Goal: Transaction & Acquisition: Download file/media

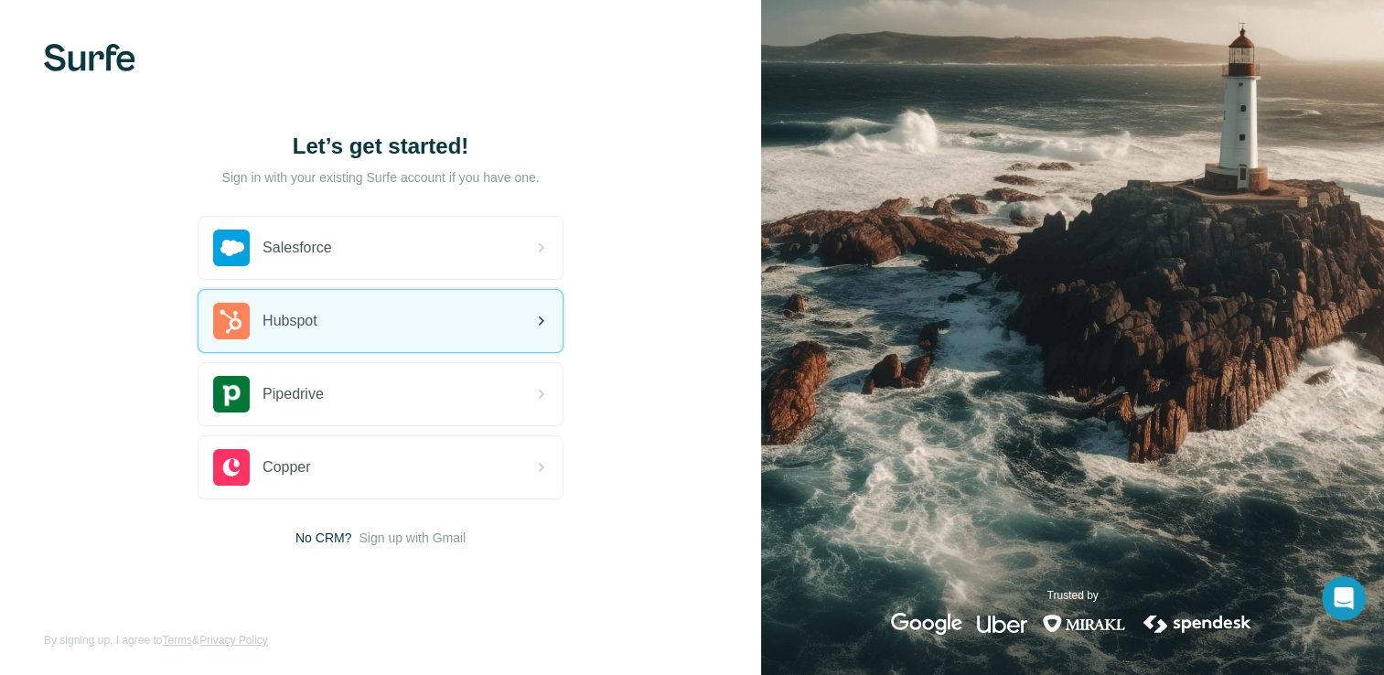
click at [335, 332] on div "Hubspot" at bounding box center [380, 321] width 364 height 62
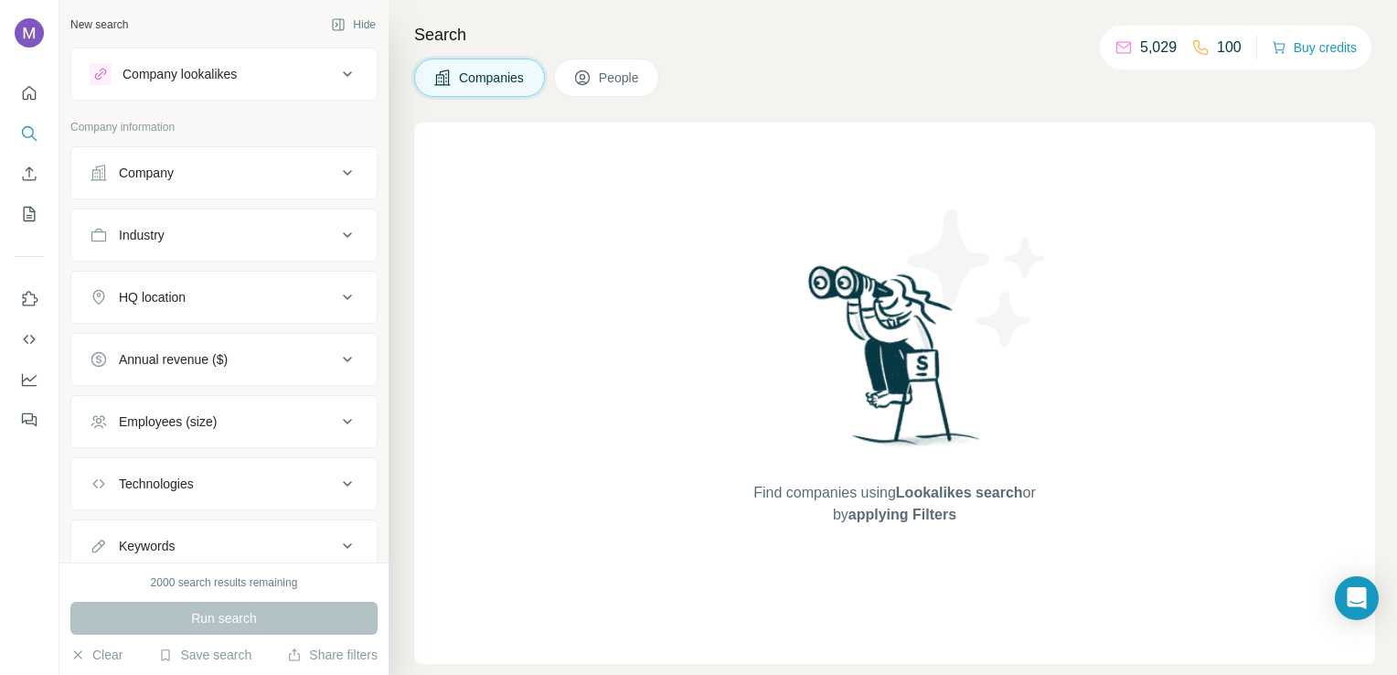
click at [287, 174] on div "Company" at bounding box center [213, 173] width 247 height 18
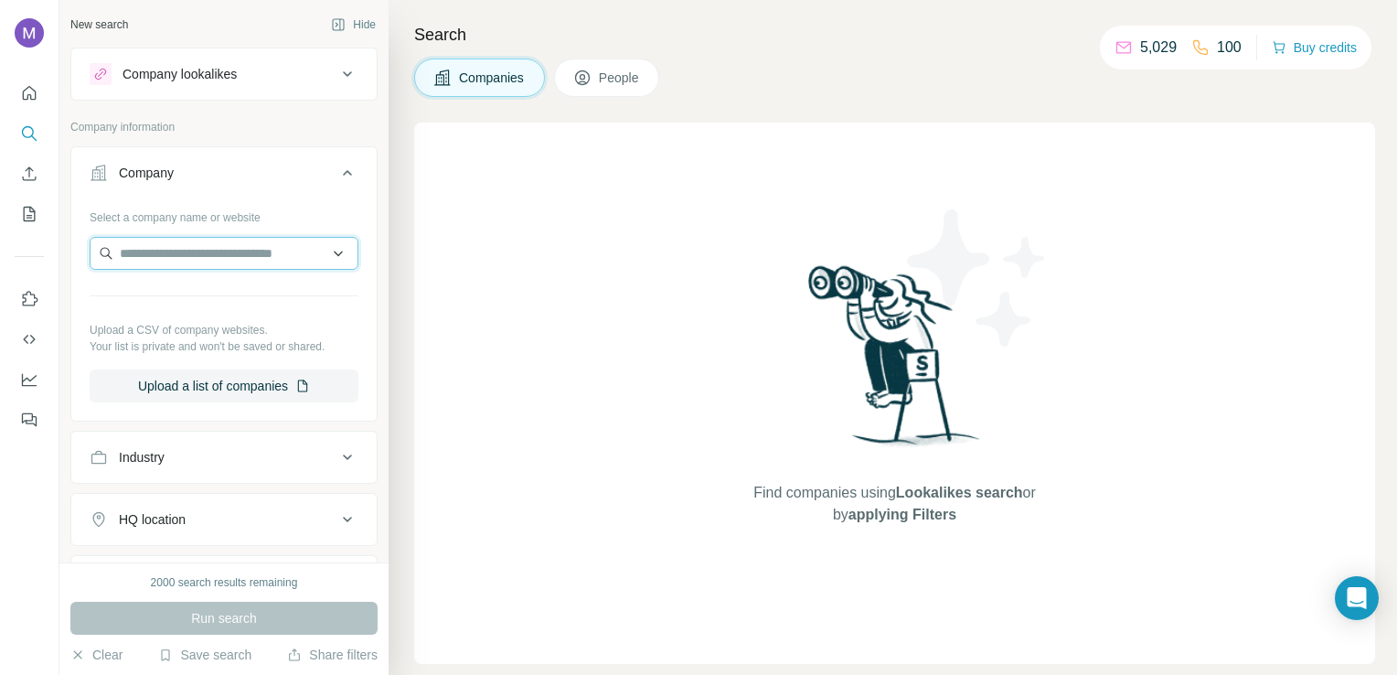
click at [188, 253] on input "text" at bounding box center [224, 253] width 269 height 33
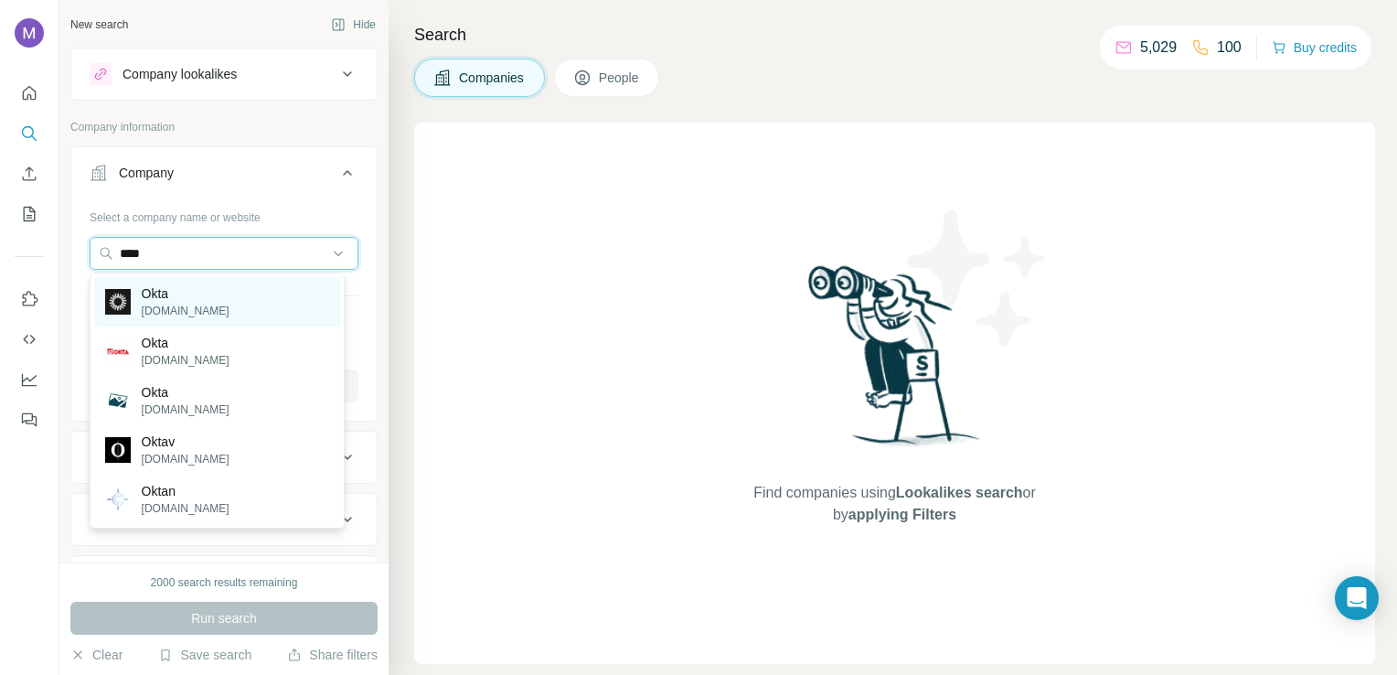
type input "****"
click at [166, 298] on p "Okta" at bounding box center [186, 293] width 88 height 18
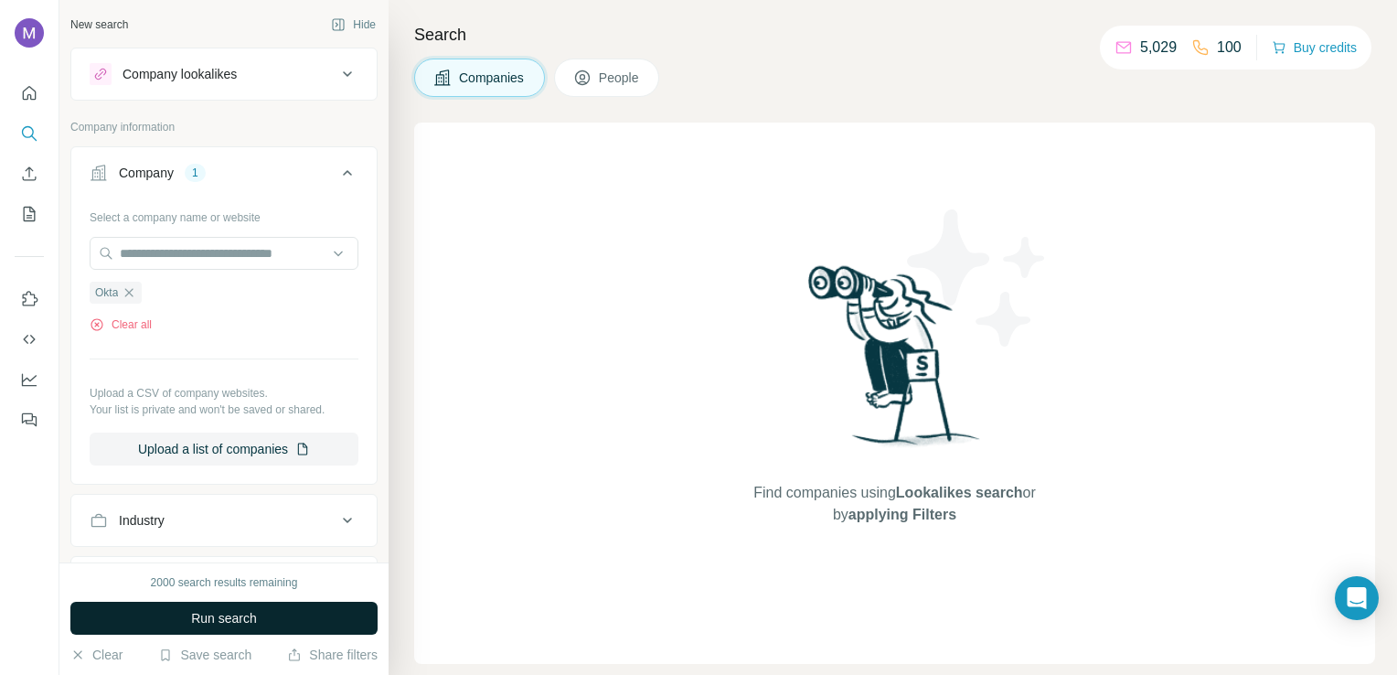
click at [192, 615] on span "Run search" at bounding box center [224, 618] width 66 height 18
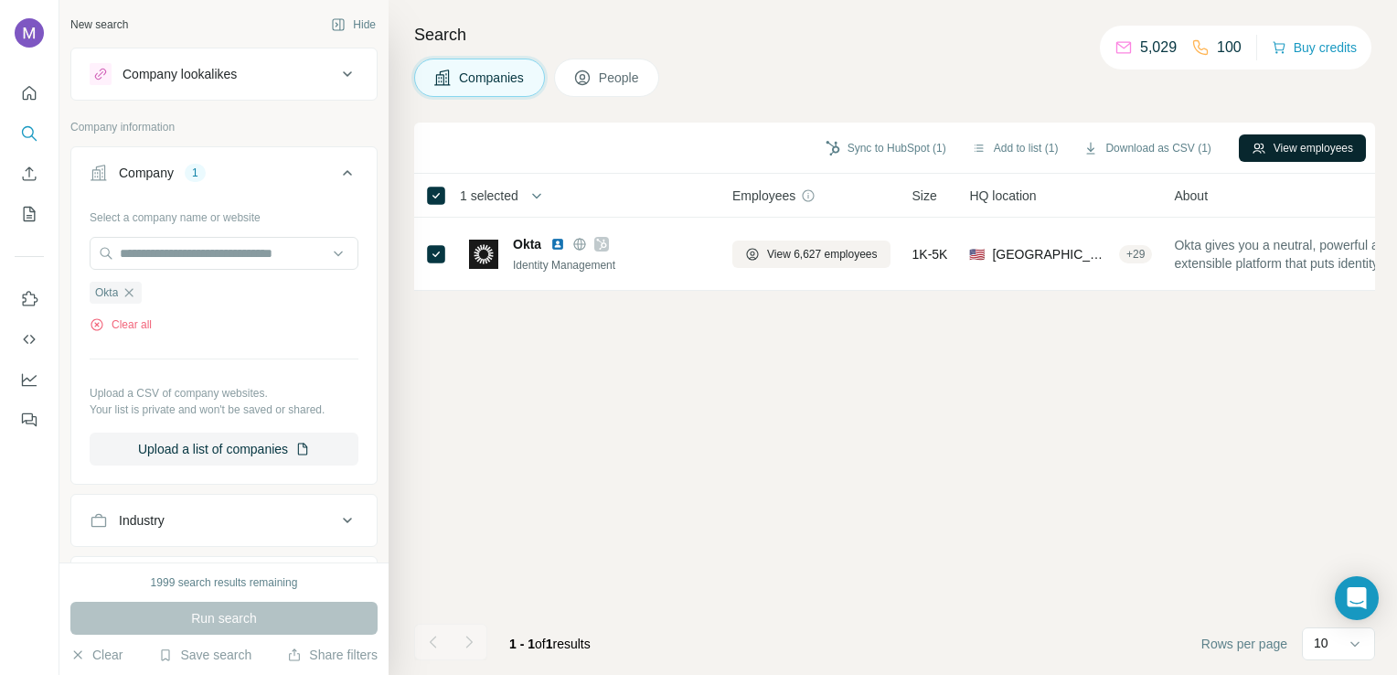
click at [1293, 152] on button "View employees" at bounding box center [1302, 147] width 127 height 27
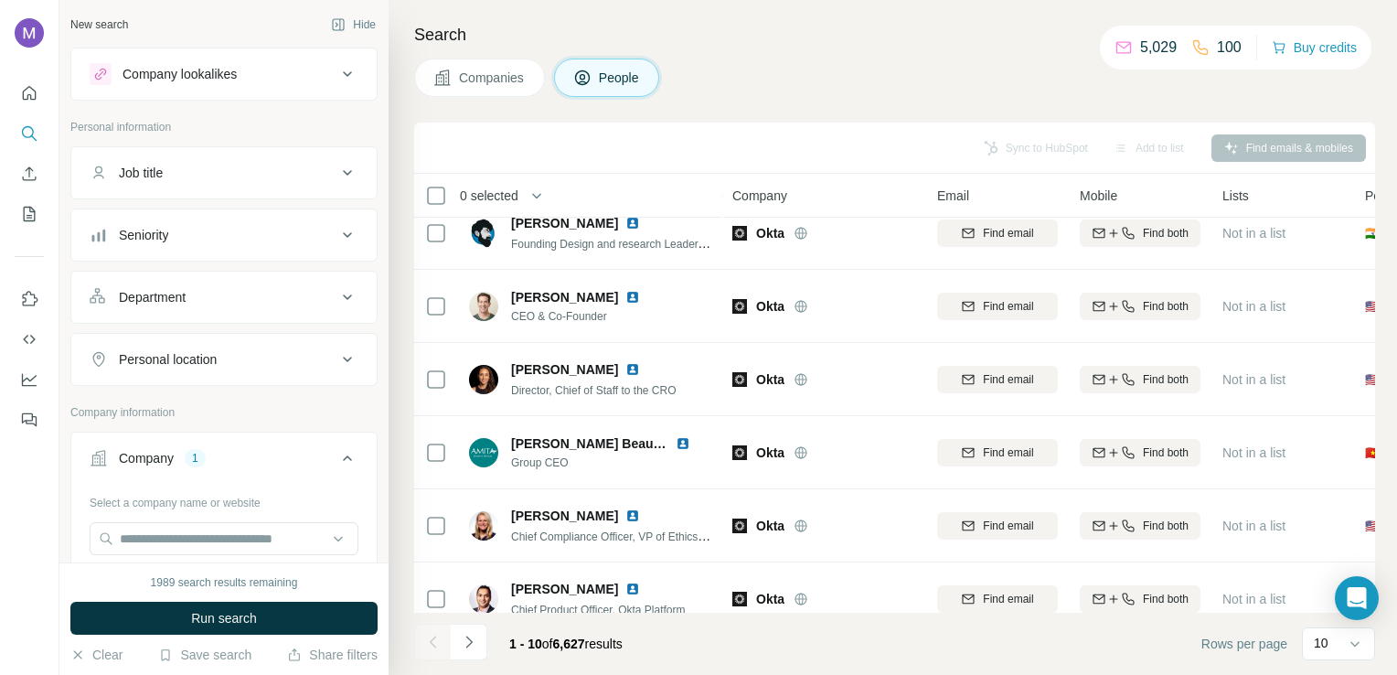
scroll to position [345, 0]
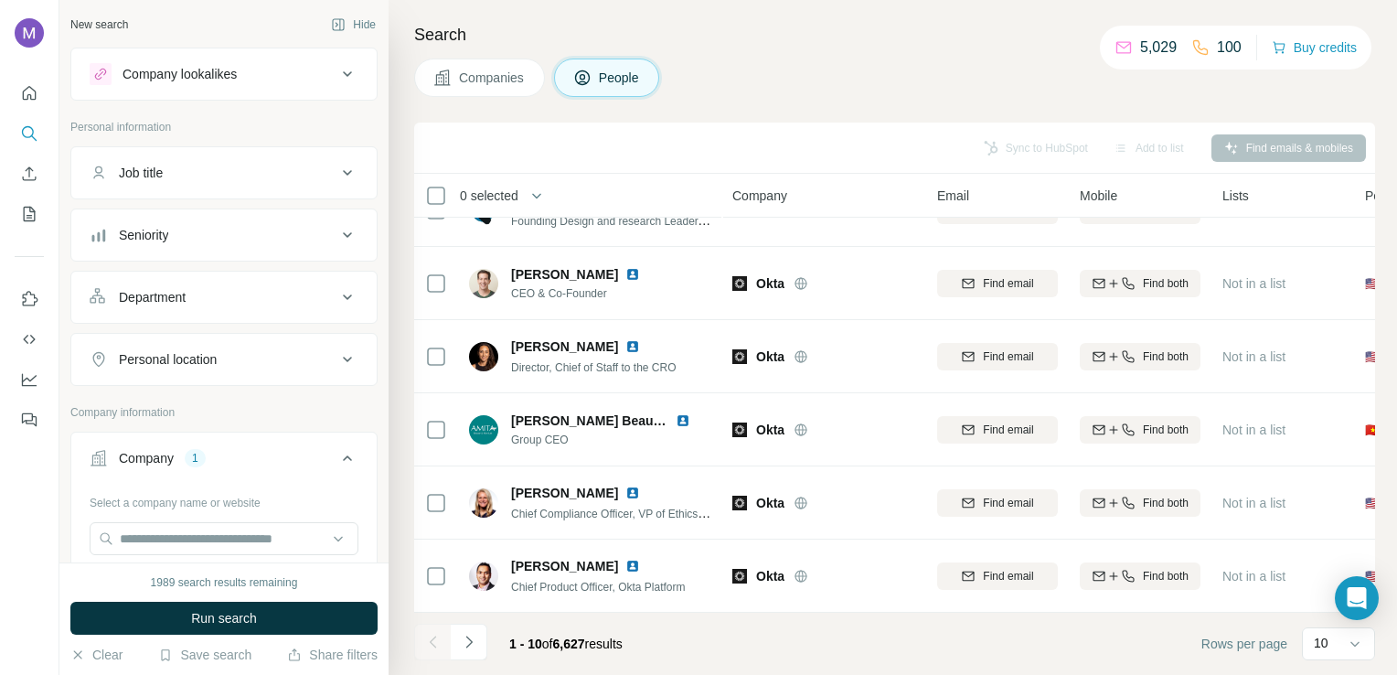
click at [606, 75] on span "People" at bounding box center [620, 78] width 42 height 18
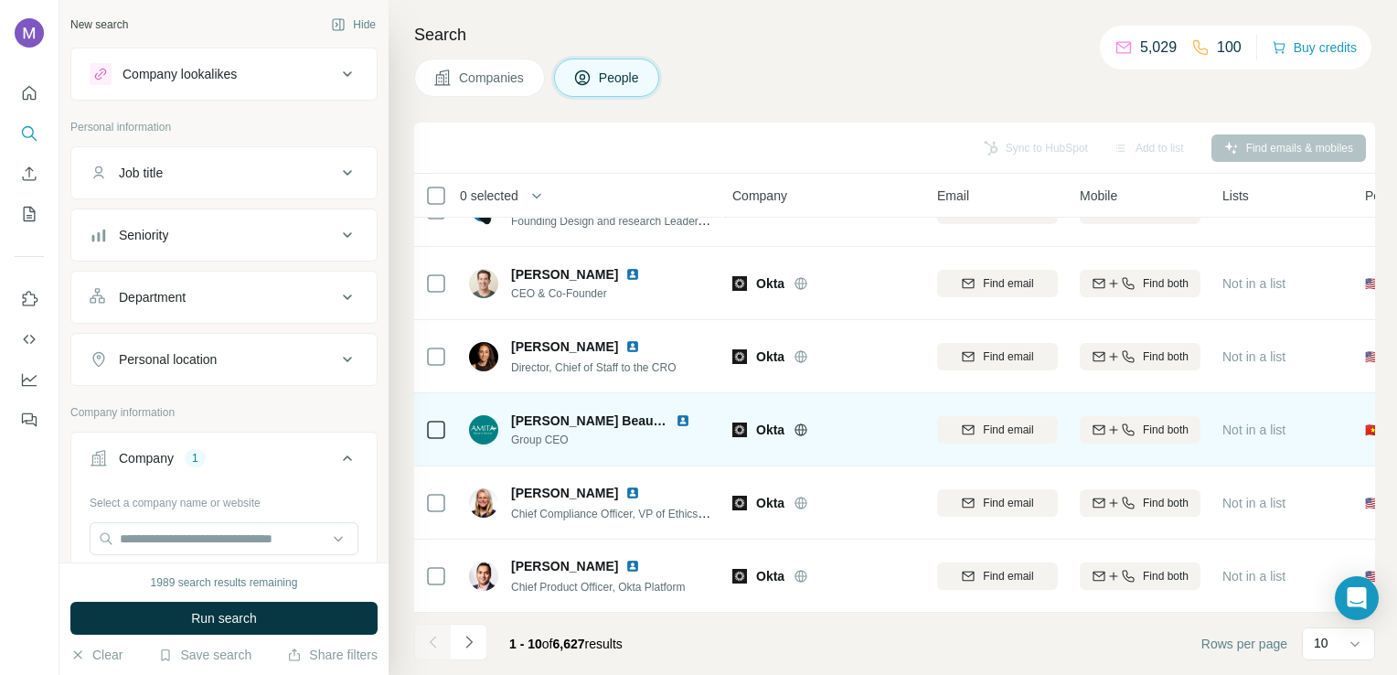
scroll to position [253, 0]
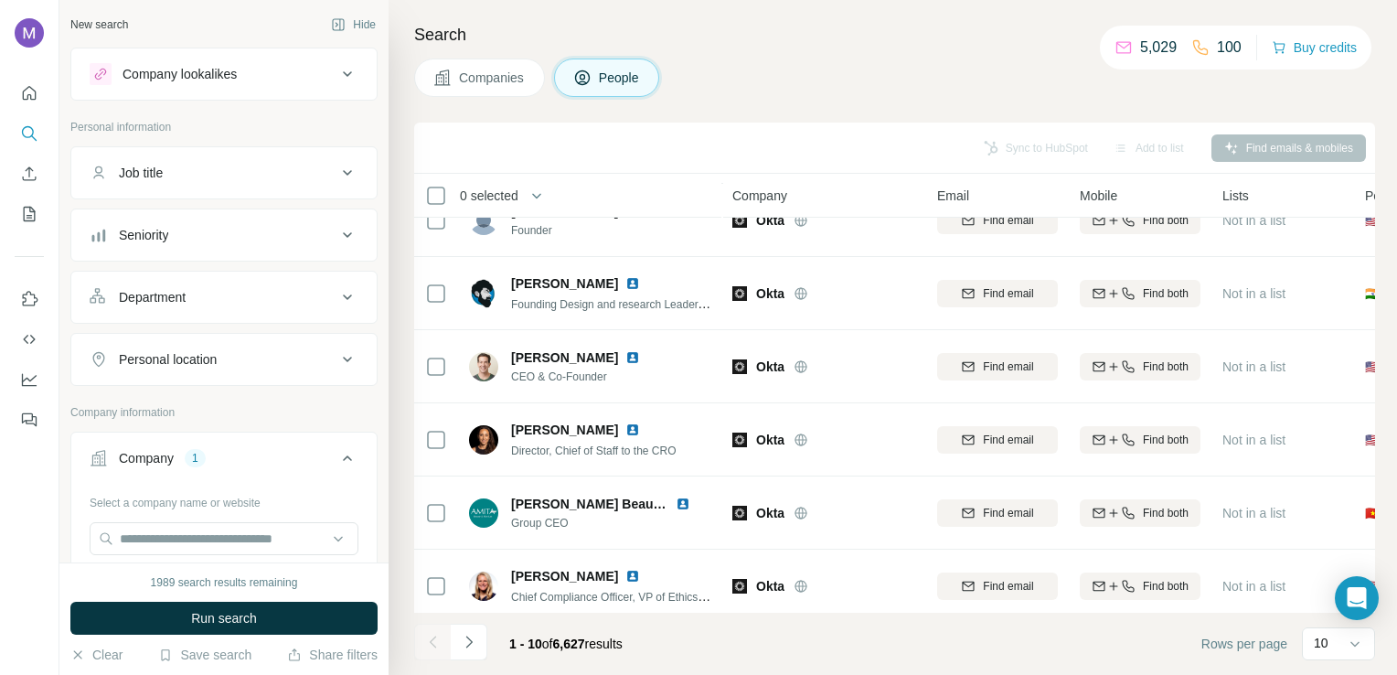
click at [1312, 145] on div "Find emails & mobiles" at bounding box center [1289, 147] width 155 height 27
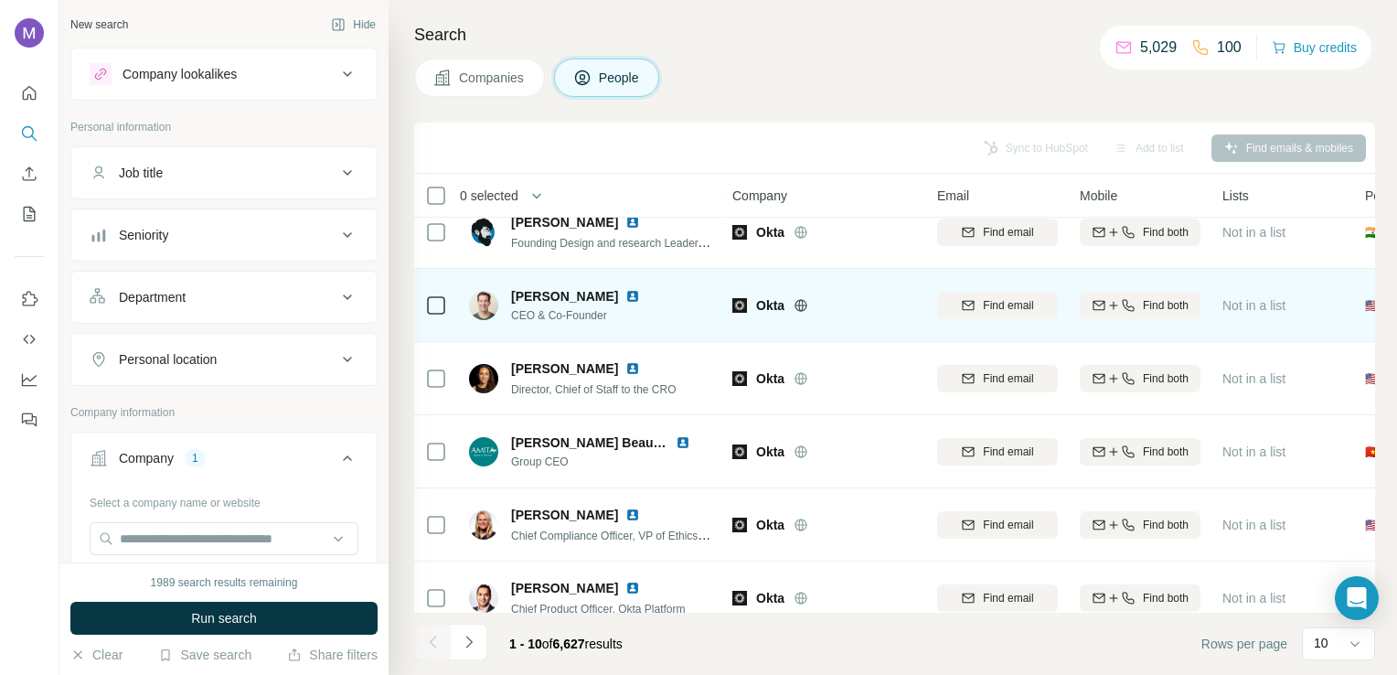
scroll to position [345, 0]
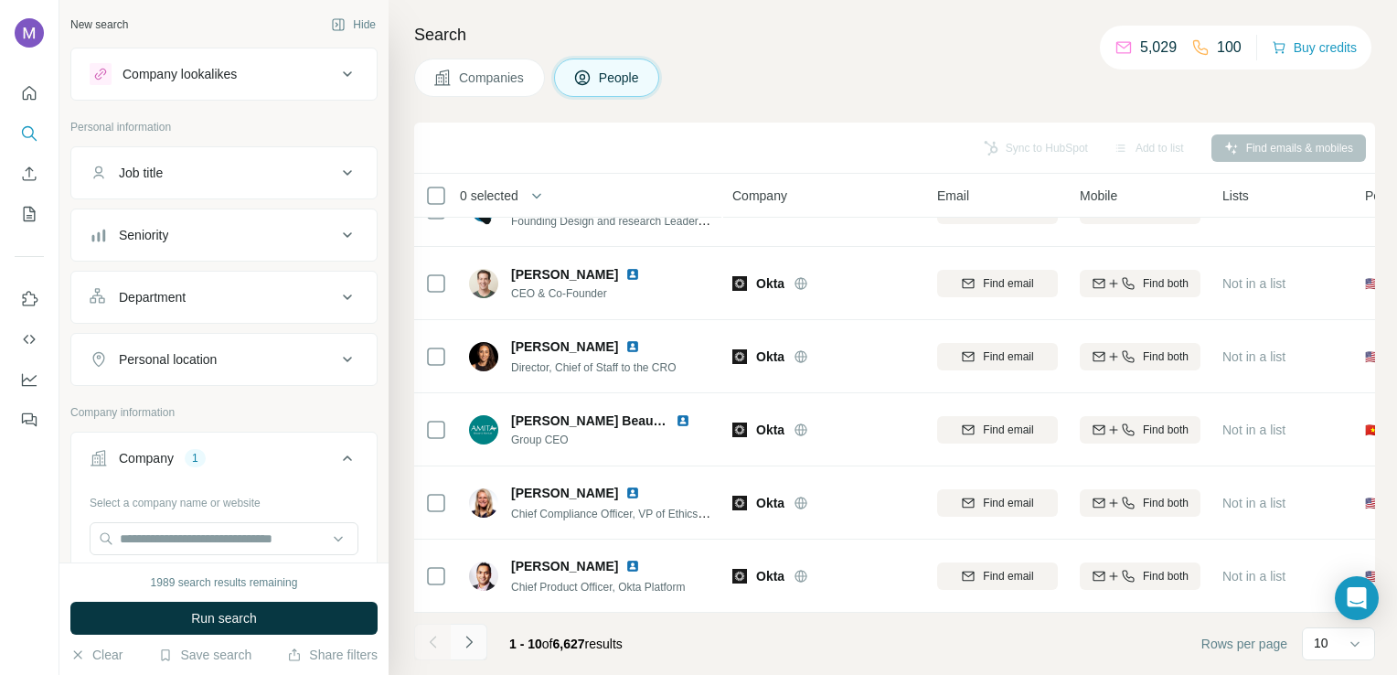
click at [470, 647] on icon "Navigate to next page" at bounding box center [469, 642] width 18 height 18
click at [343, 358] on icon at bounding box center [347, 359] width 9 height 5
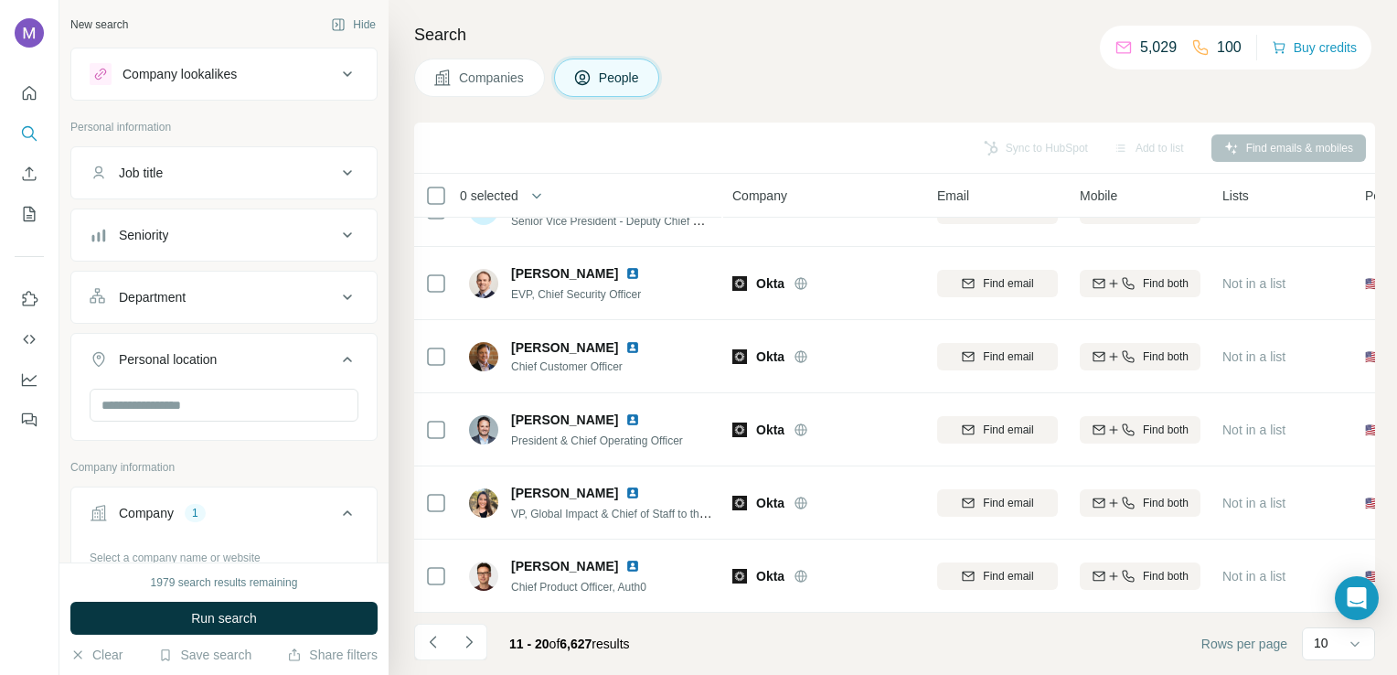
click at [337, 358] on icon at bounding box center [348, 359] width 22 height 22
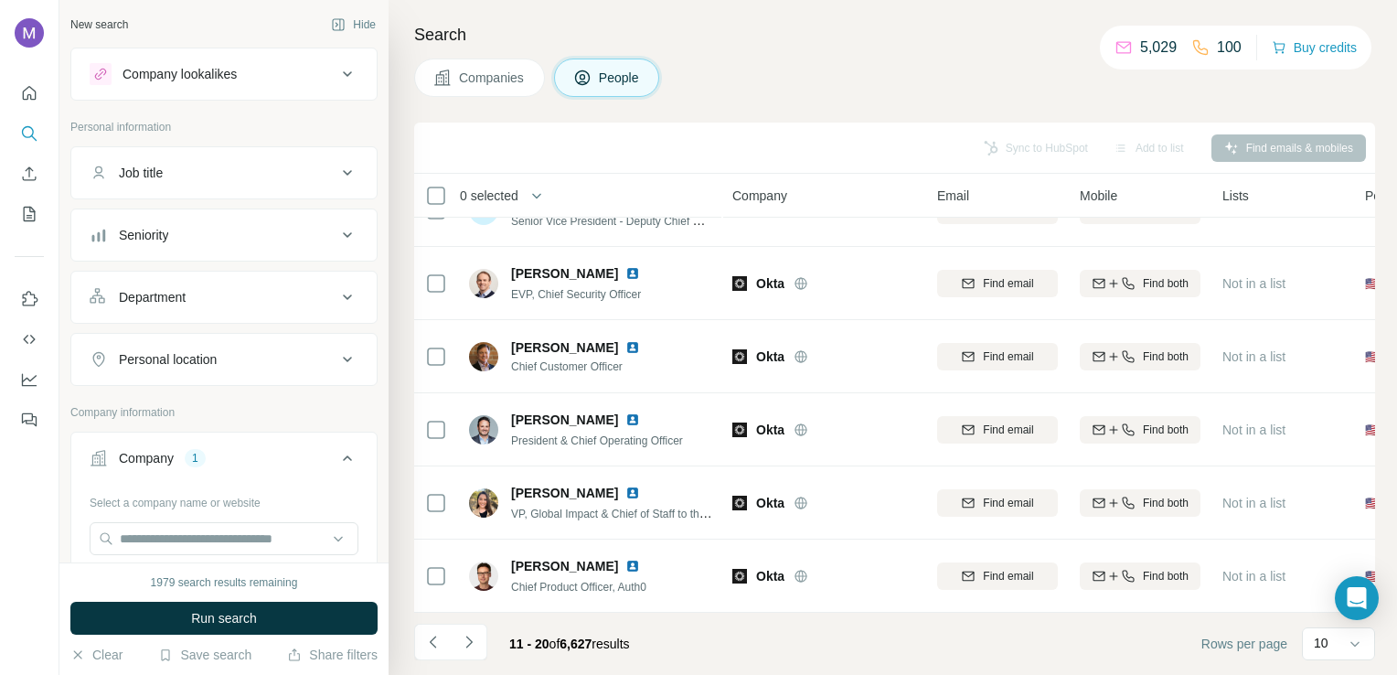
click at [622, 76] on span "People" at bounding box center [620, 78] width 42 height 18
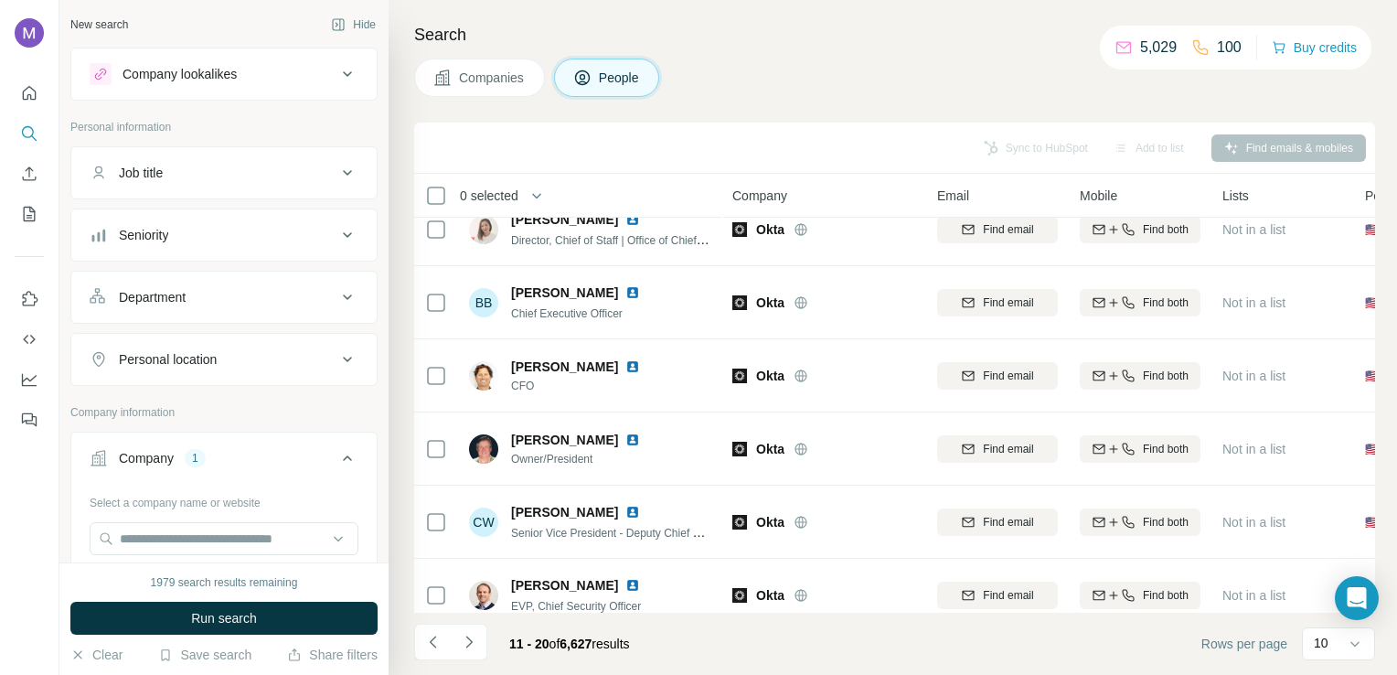
scroll to position [0, 0]
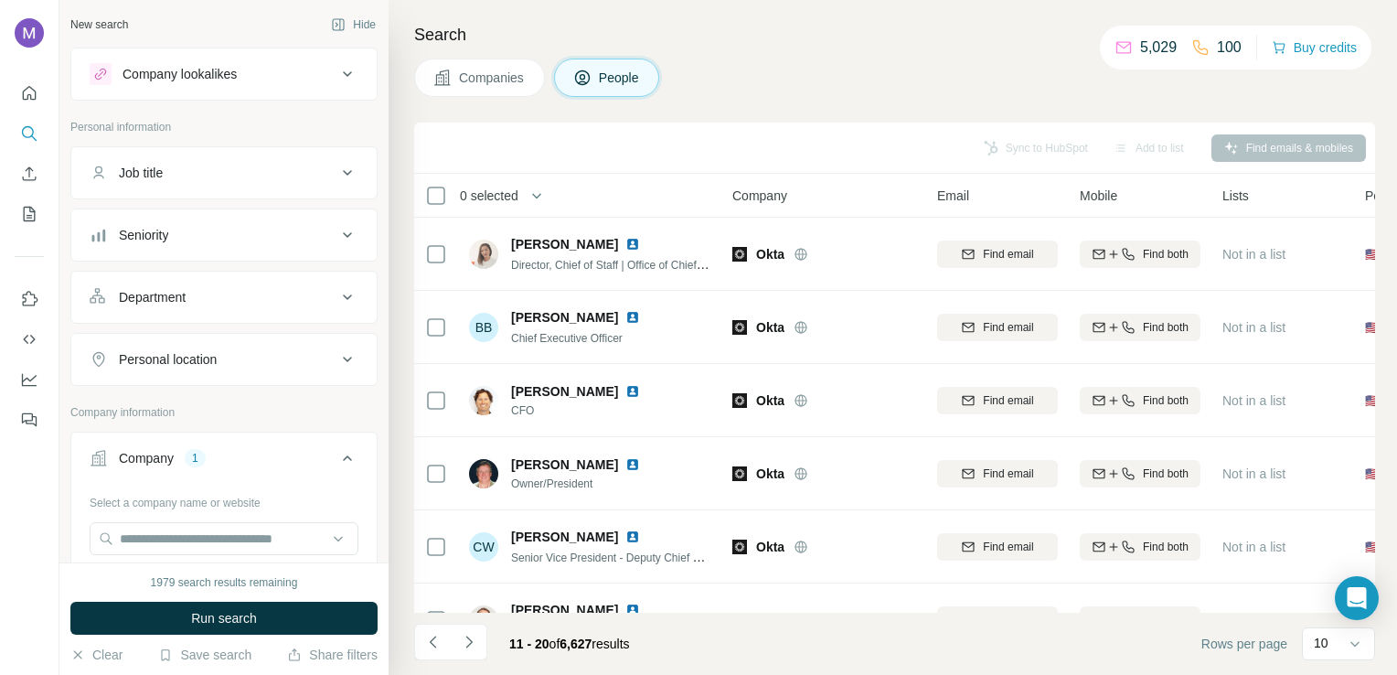
click at [171, 455] on div "Company" at bounding box center [146, 458] width 55 height 18
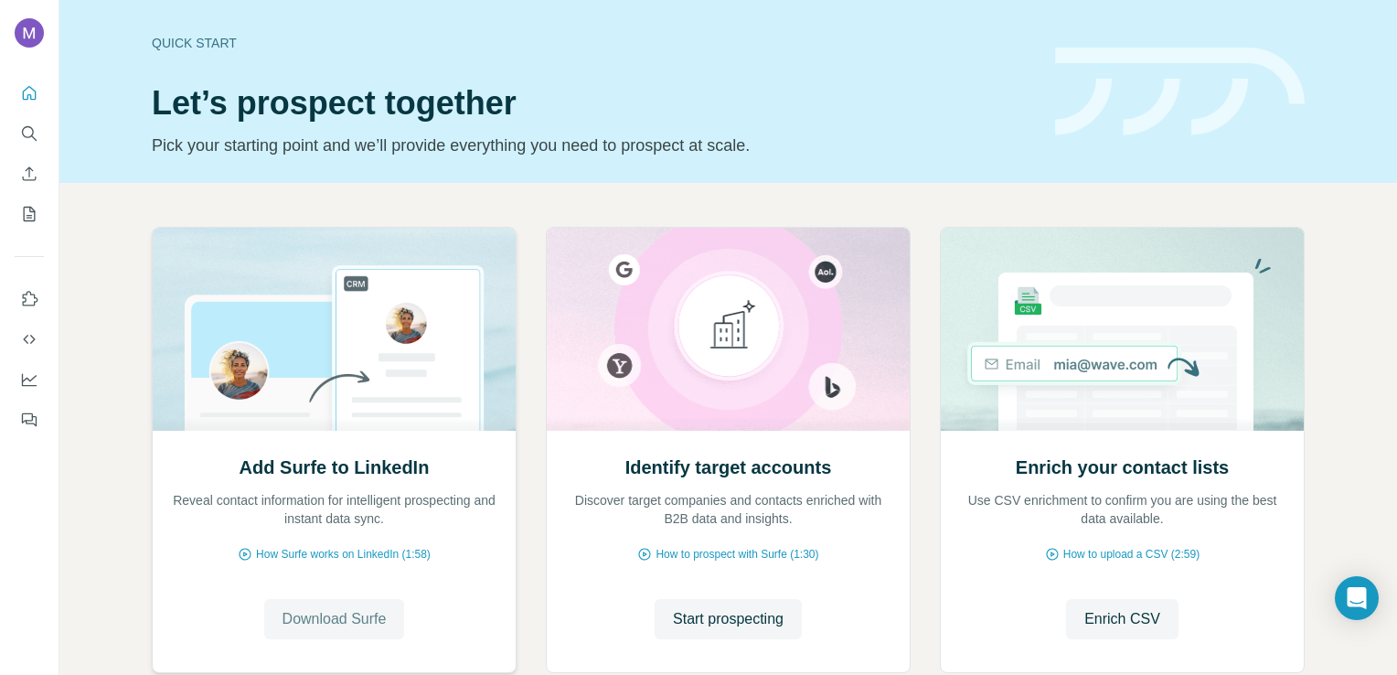
click at [327, 620] on span "Download Surfe" at bounding box center [335, 619] width 104 height 22
click at [328, 625] on span "Go to LinkedIn" at bounding box center [333, 619] width 95 height 22
